Goal: Use online tool/utility

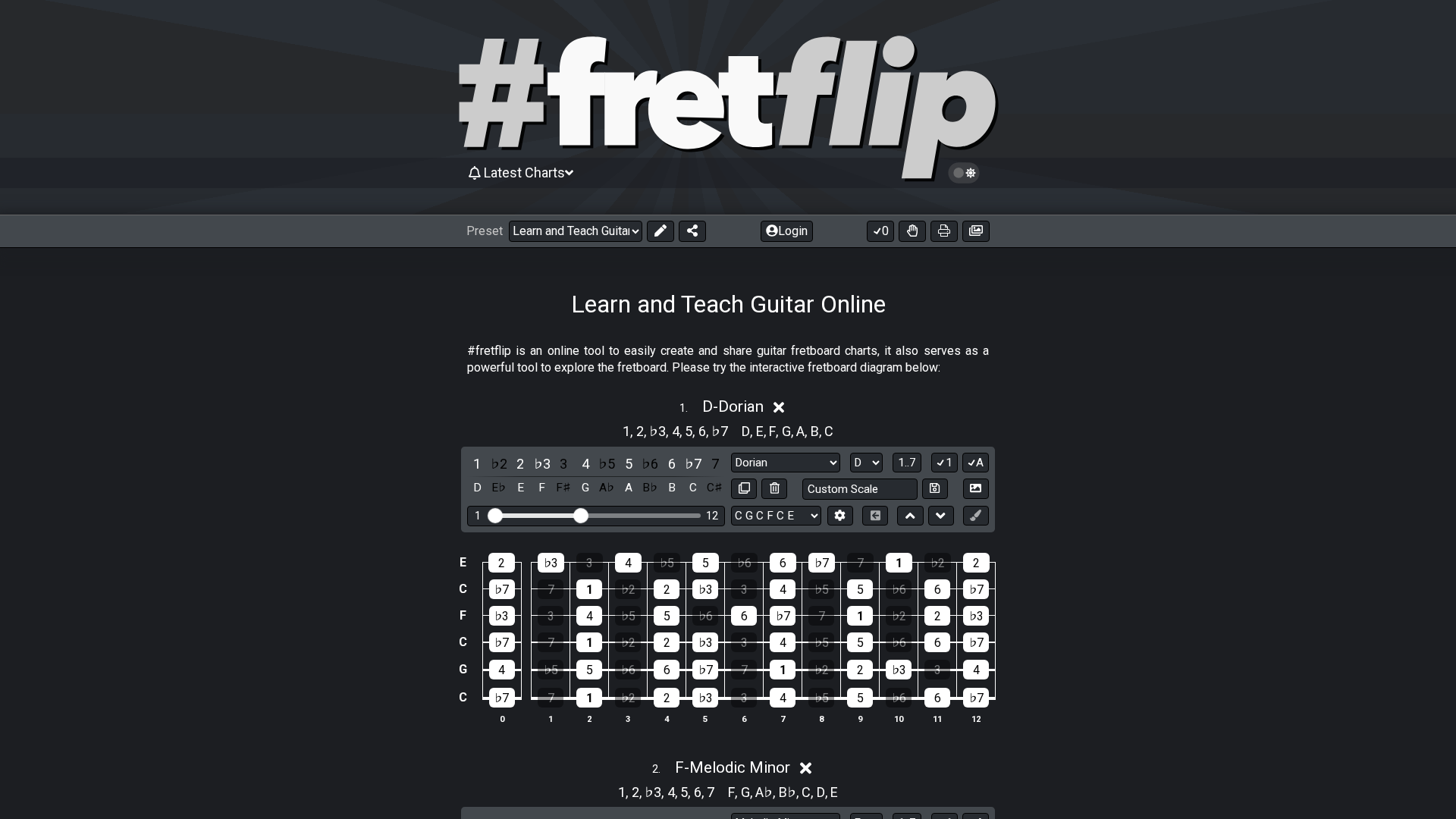
select select "/022Y6WR7K"
select select "D"
select select "F"
select select "C"
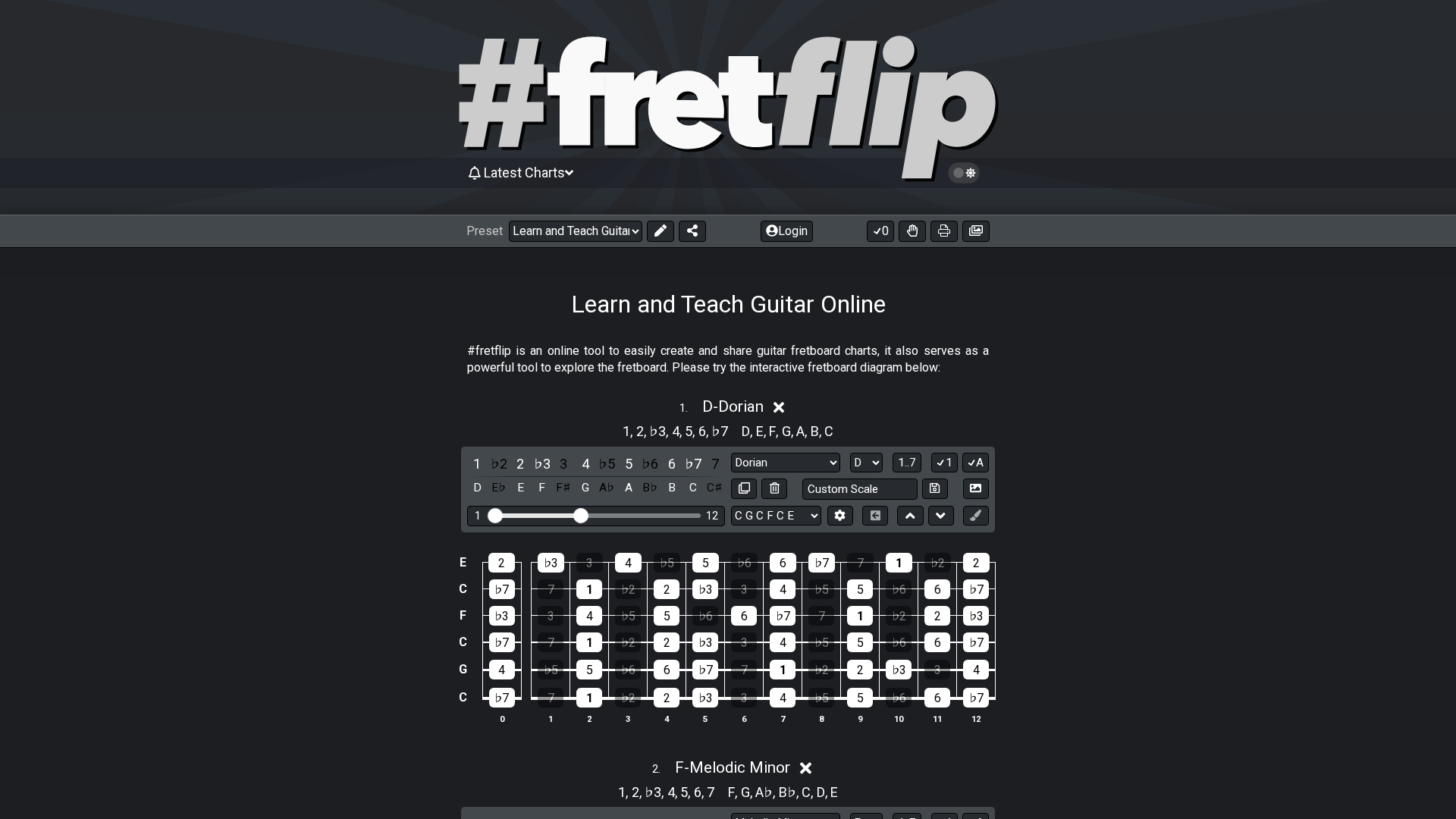
select select "C"
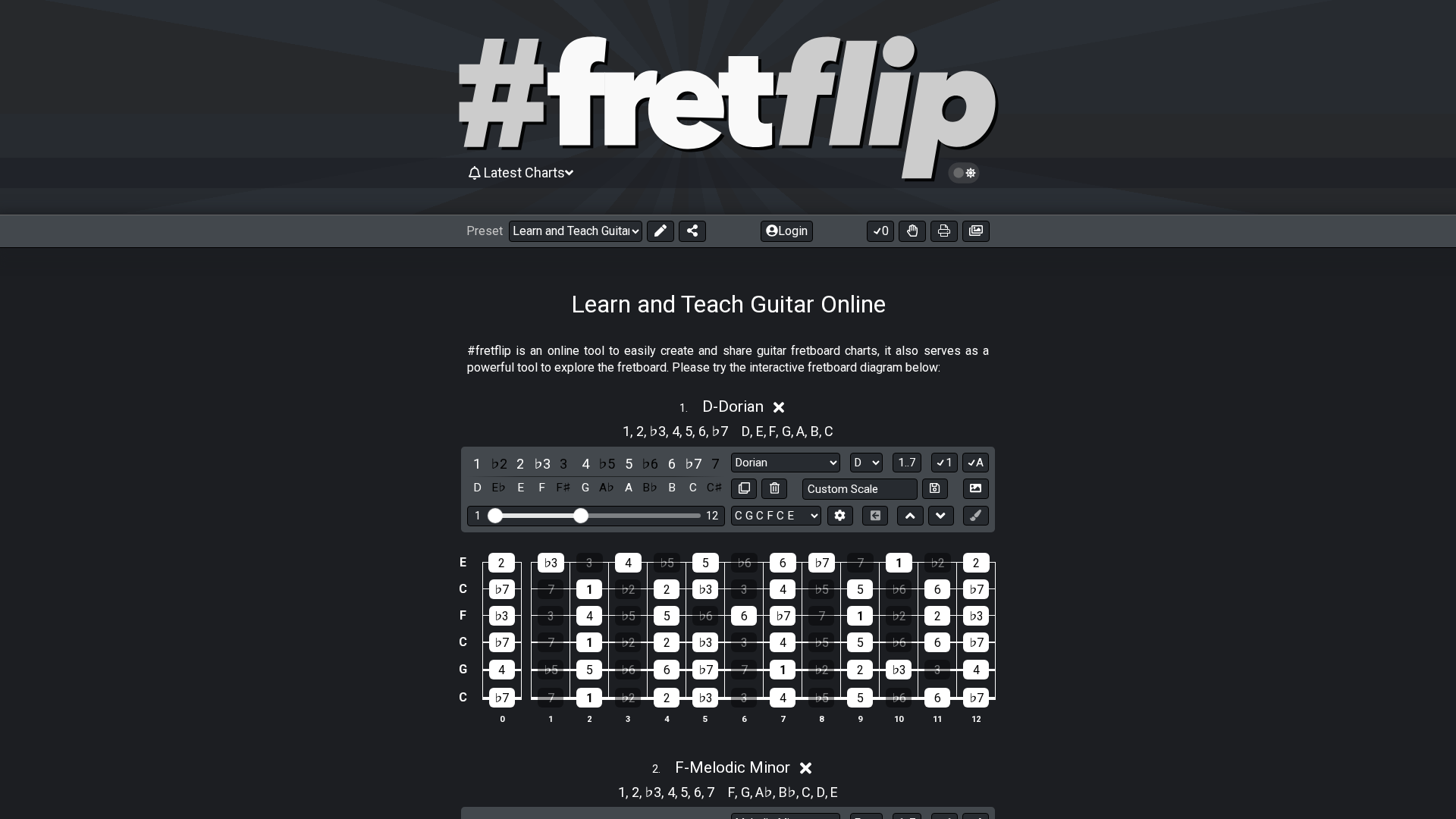
select select "C"
